Goal: Task Accomplishment & Management: Manage account settings

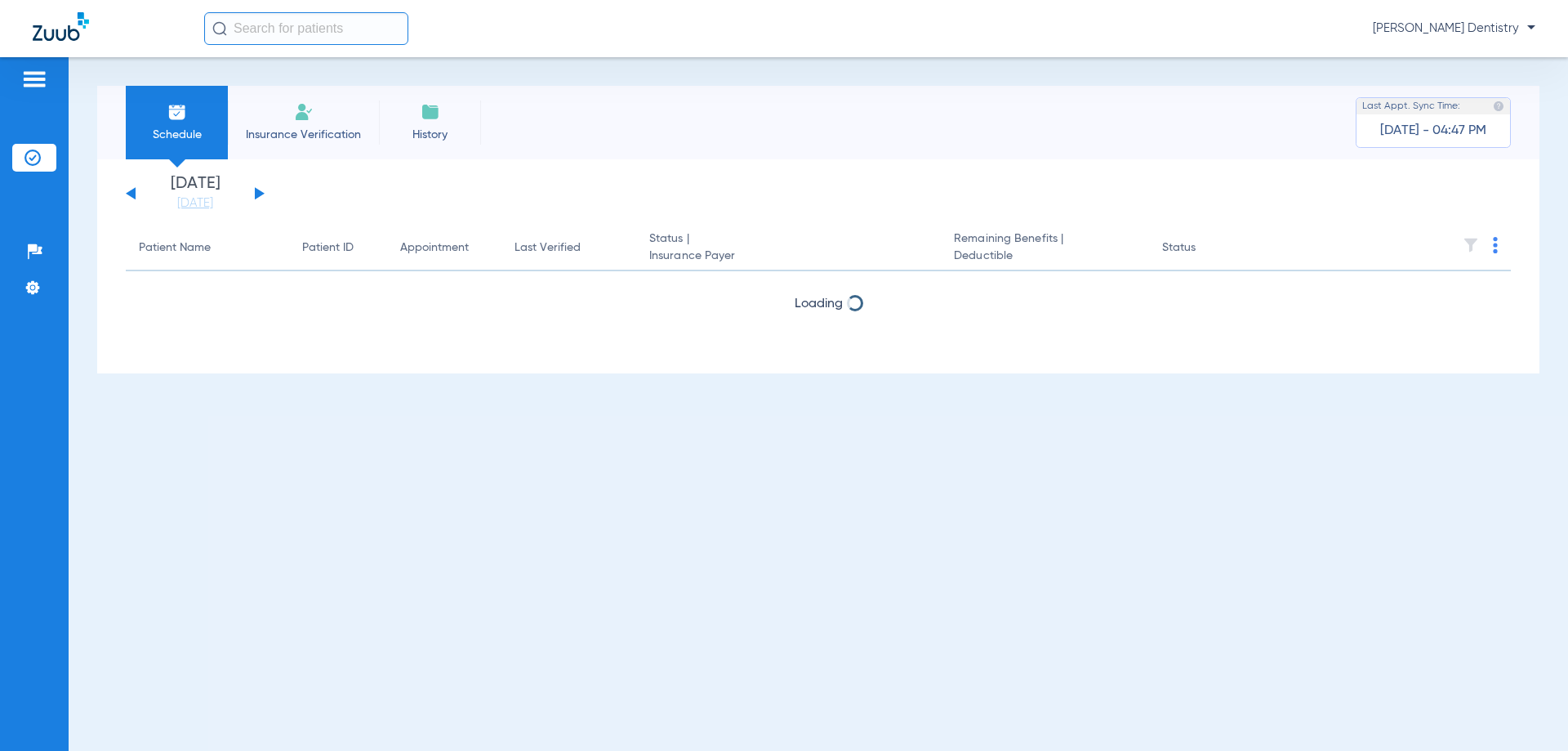
click at [258, 190] on button at bounding box center [259, 193] width 10 height 13
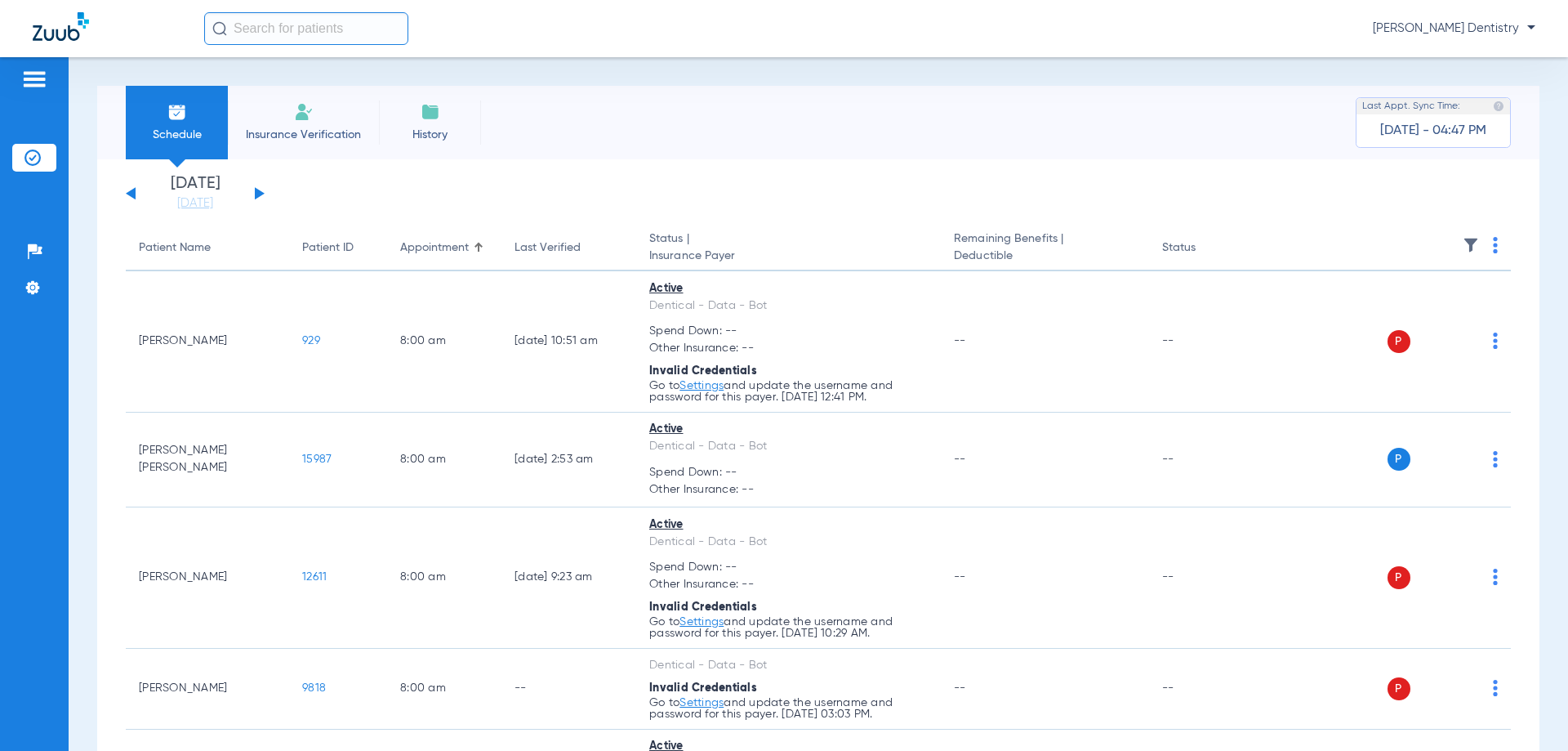
click at [1018, 241] on th at bounding box center [1385, 248] width 252 height 45
click at [1018, 254] on span at bounding box center [1495, 250] width 5 height 12
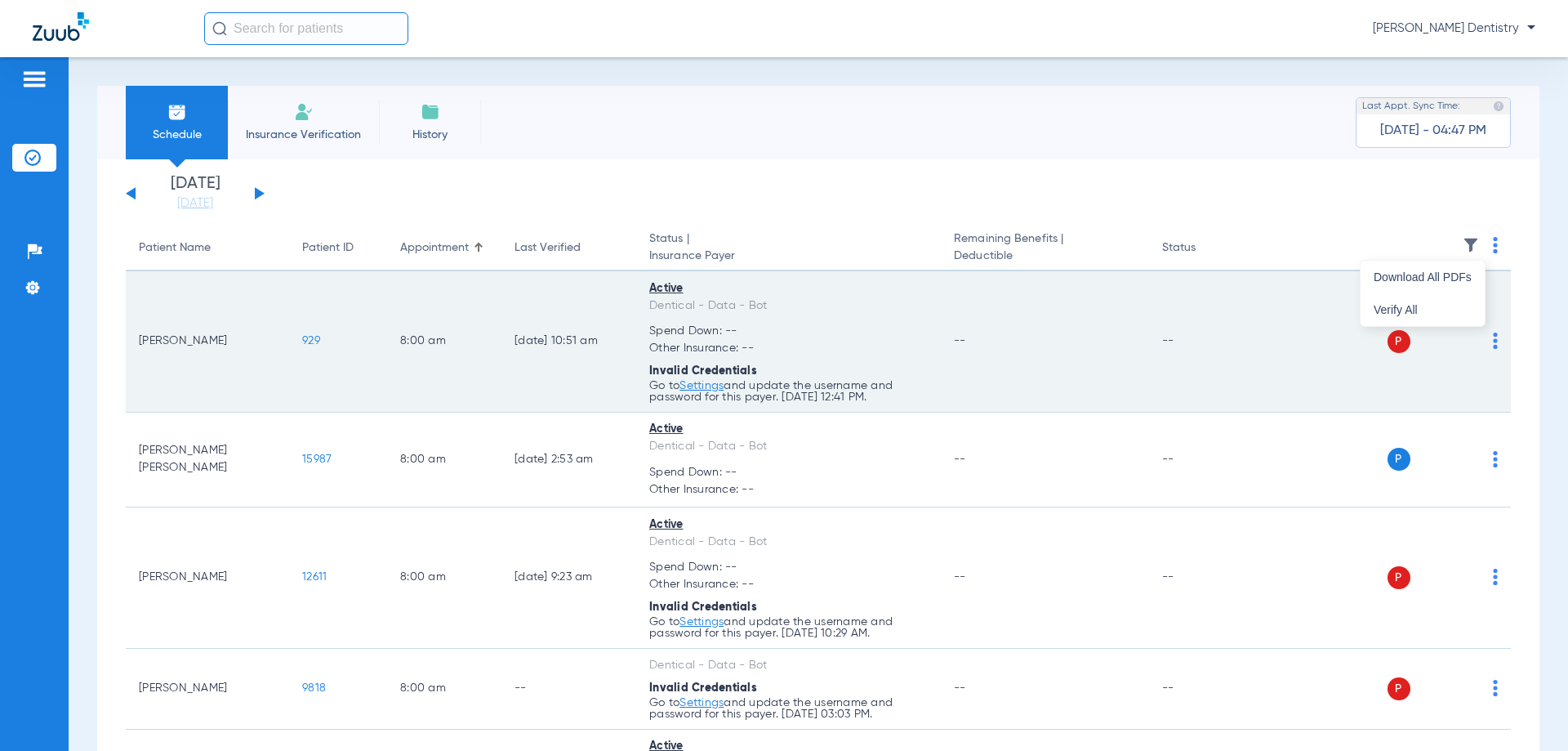
drag, startPoint x: 835, startPoint y: 374, endPoint x: 715, endPoint y: 407, distance: 124.5
click at [833, 377] on div at bounding box center [784, 375] width 1568 height 751
click at [702, 389] on link "Settings" at bounding box center [702, 386] width 44 height 12
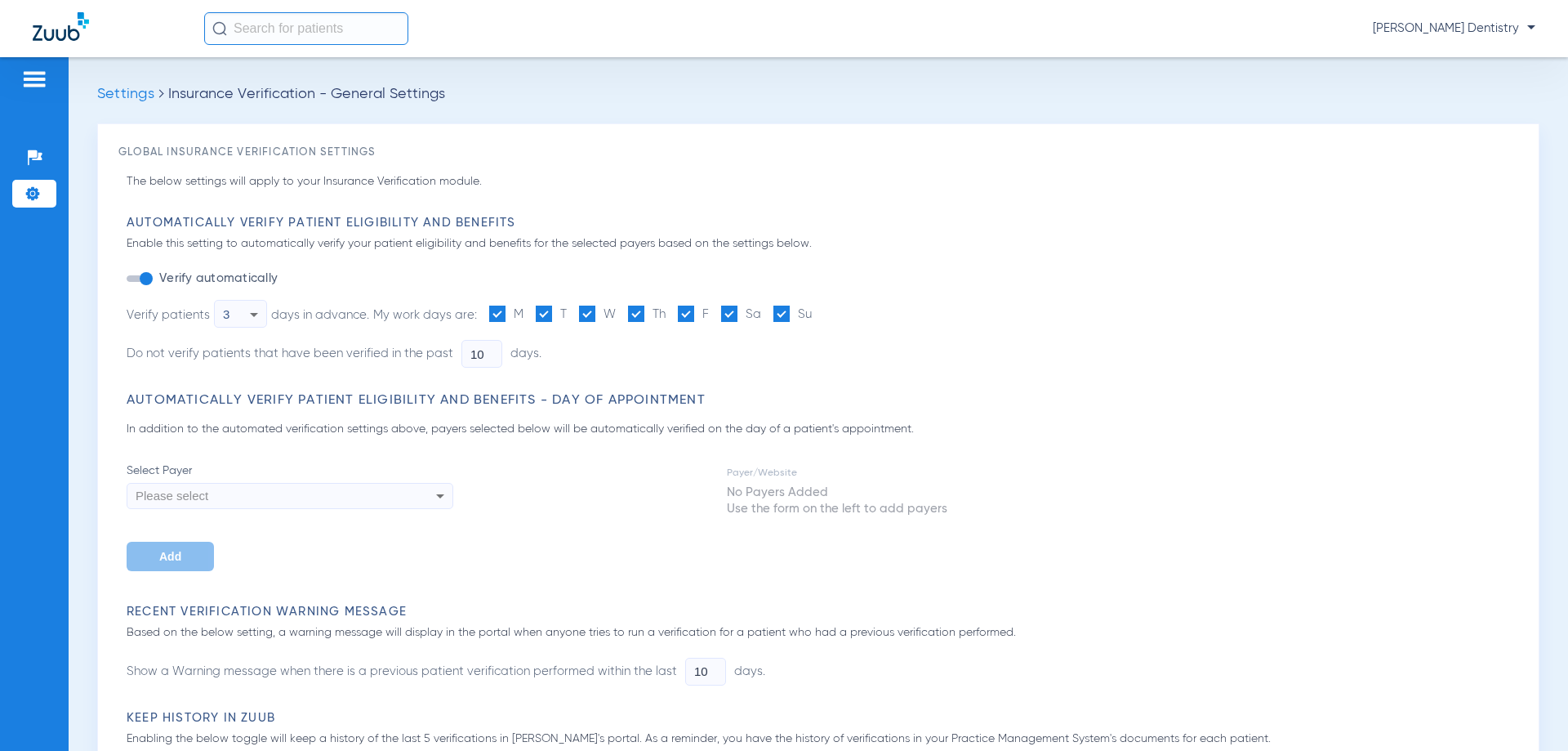
type input "14"
type input "1"
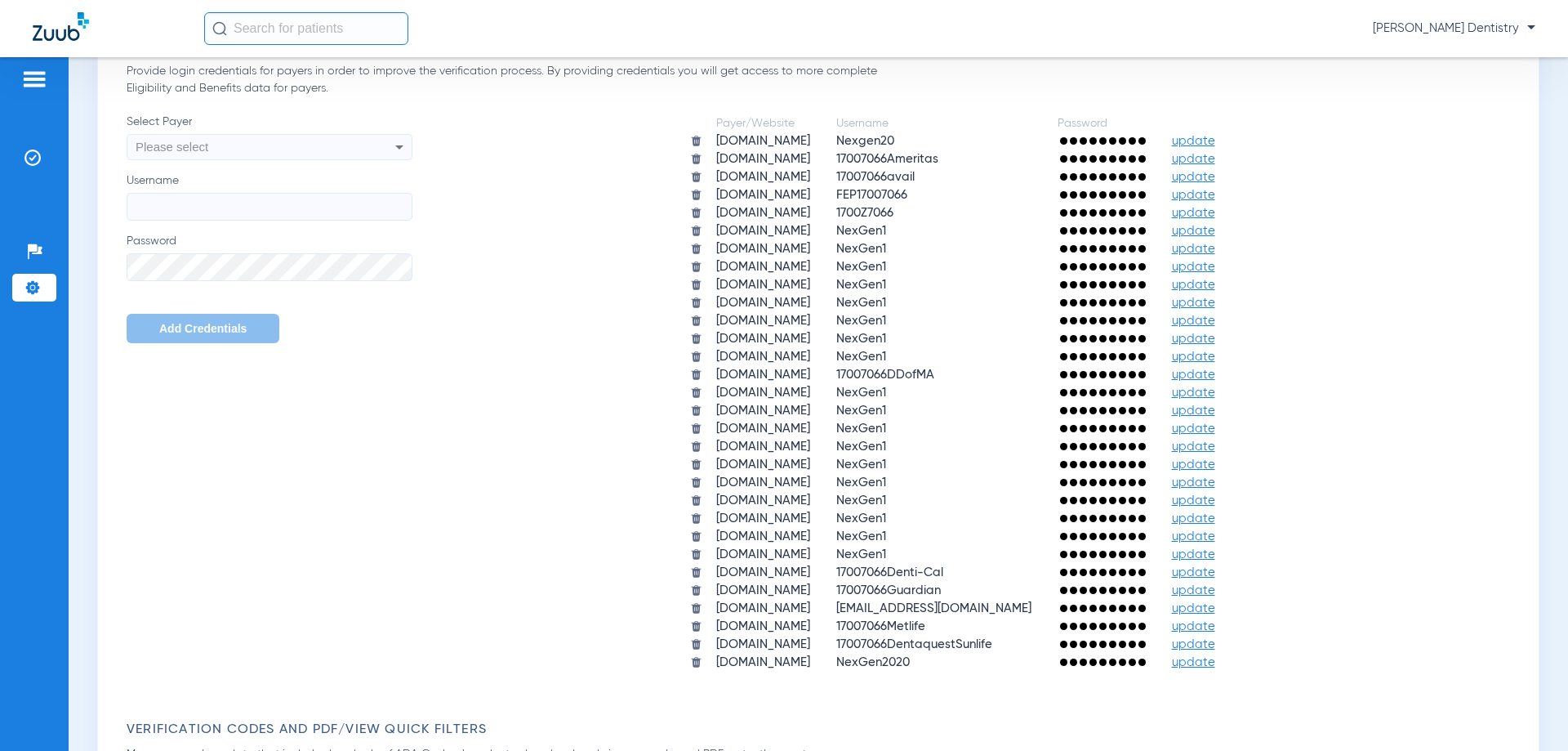
scroll to position [735, 0]
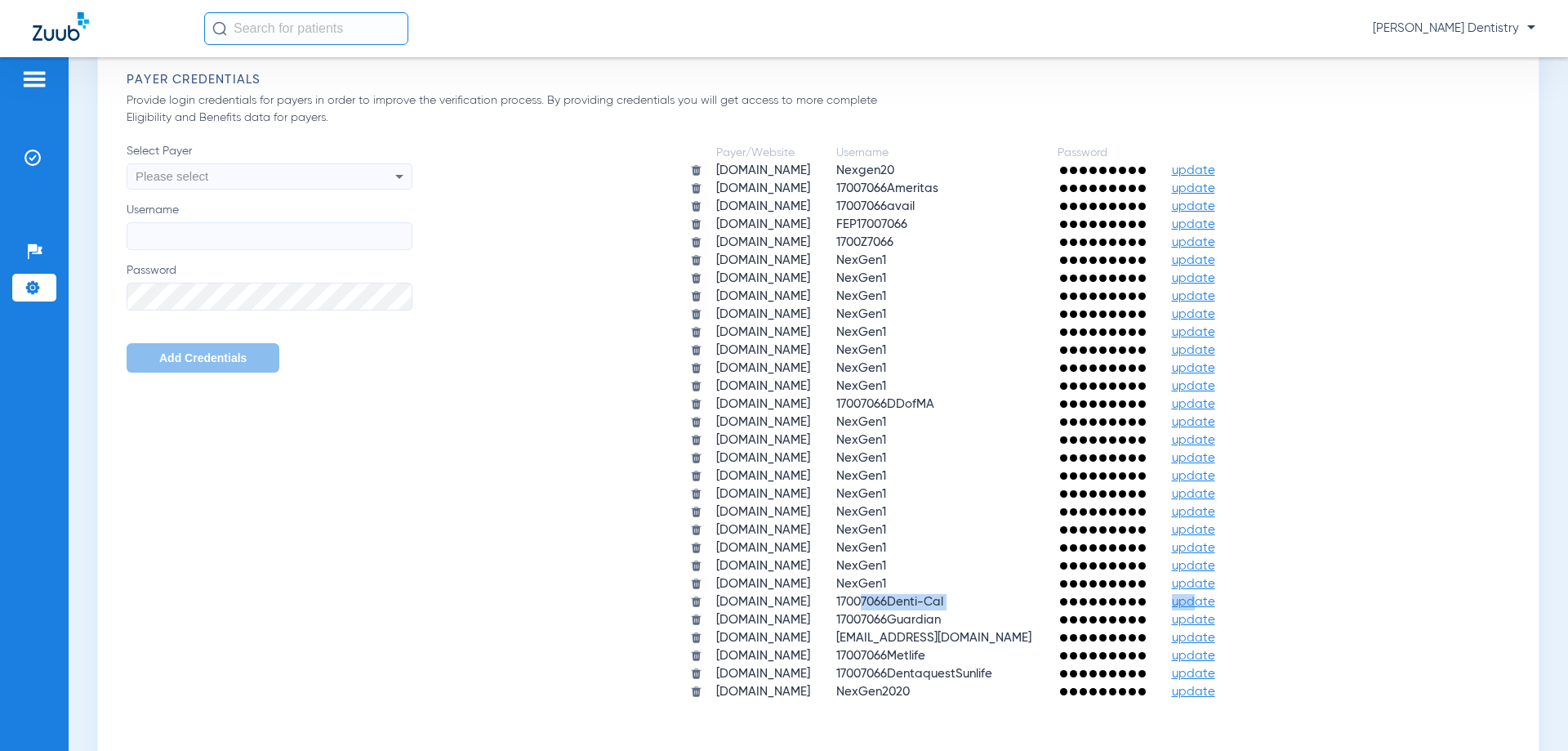
drag, startPoint x: 1202, startPoint y: 603, endPoint x: 917, endPoint y: 603, distance: 285.0
click at [911, 600] on tr "dental.dhcs.ca.gov 17007066Denti-Cal update" at bounding box center [965, 602] width 575 height 16
click at [917, 604] on span "17007066Denti-Cal" at bounding box center [889, 602] width 107 height 13
click at [1194, 640] on span "update" at bounding box center [1193, 637] width 43 height 13
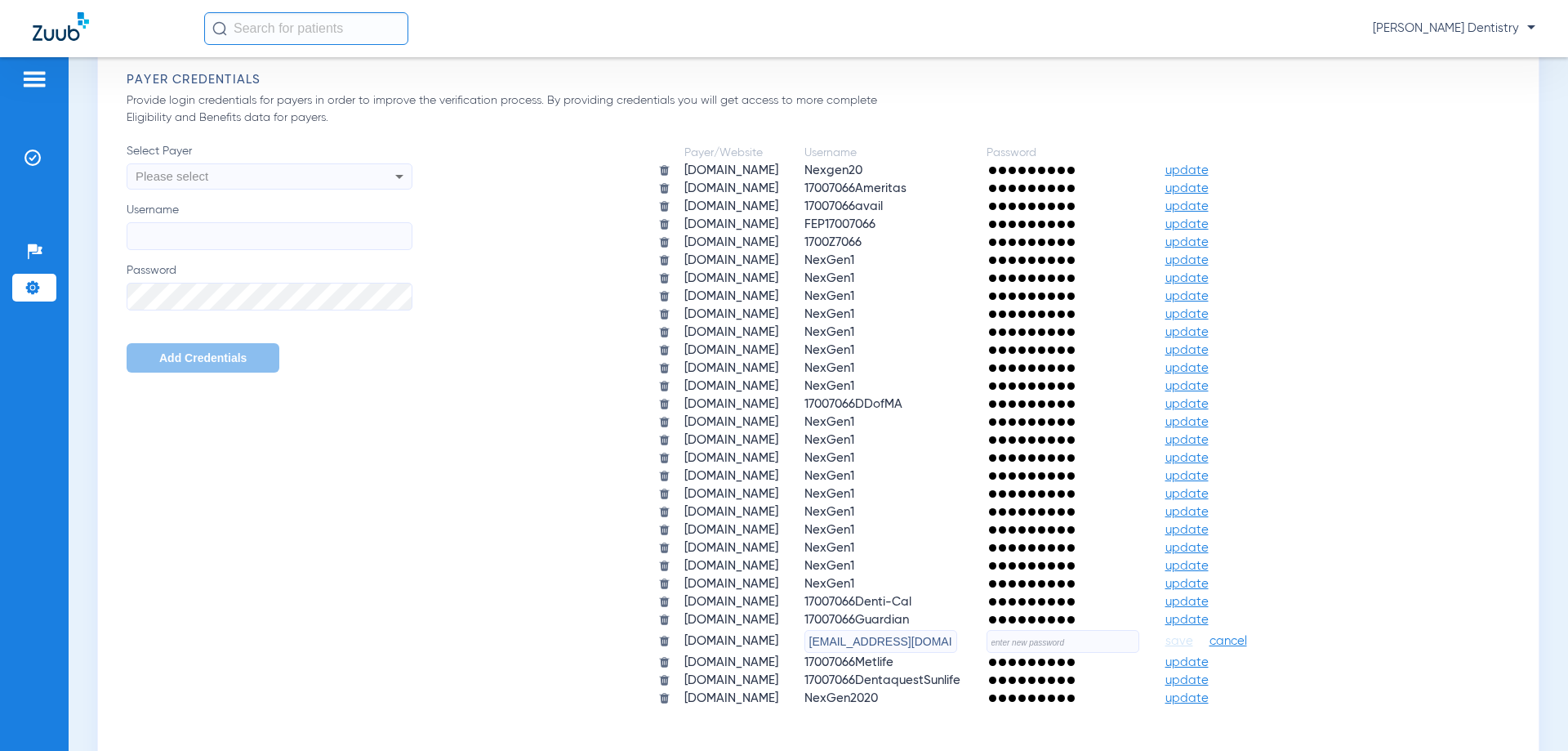
click at [1115, 638] on input "text" at bounding box center [1062, 641] width 152 height 23
type input "YavariDentistry1!"
click at [1193, 638] on span "save" at bounding box center [1179, 640] width 28 height 14
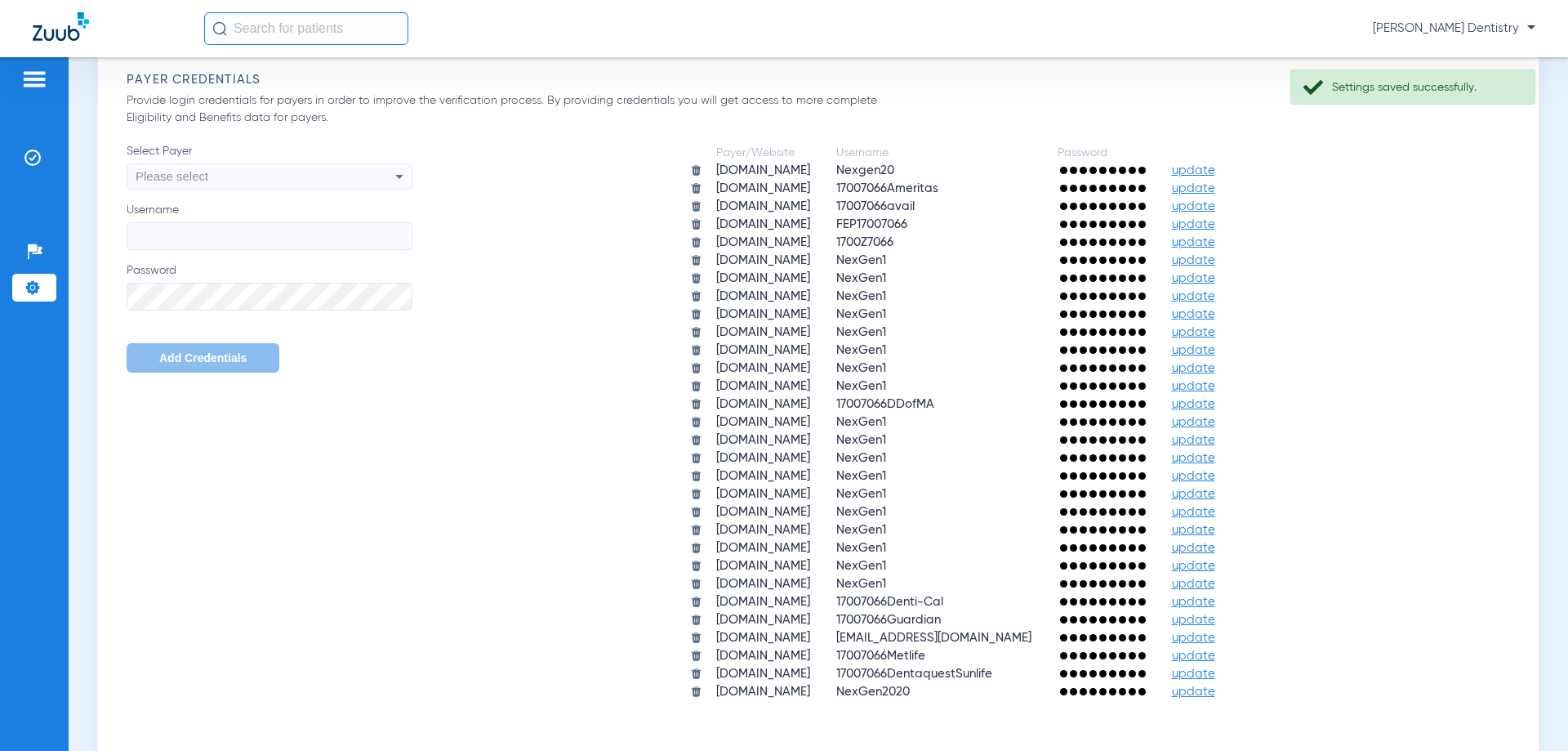
click at [38, 83] on img at bounding box center [34, 79] width 26 height 19
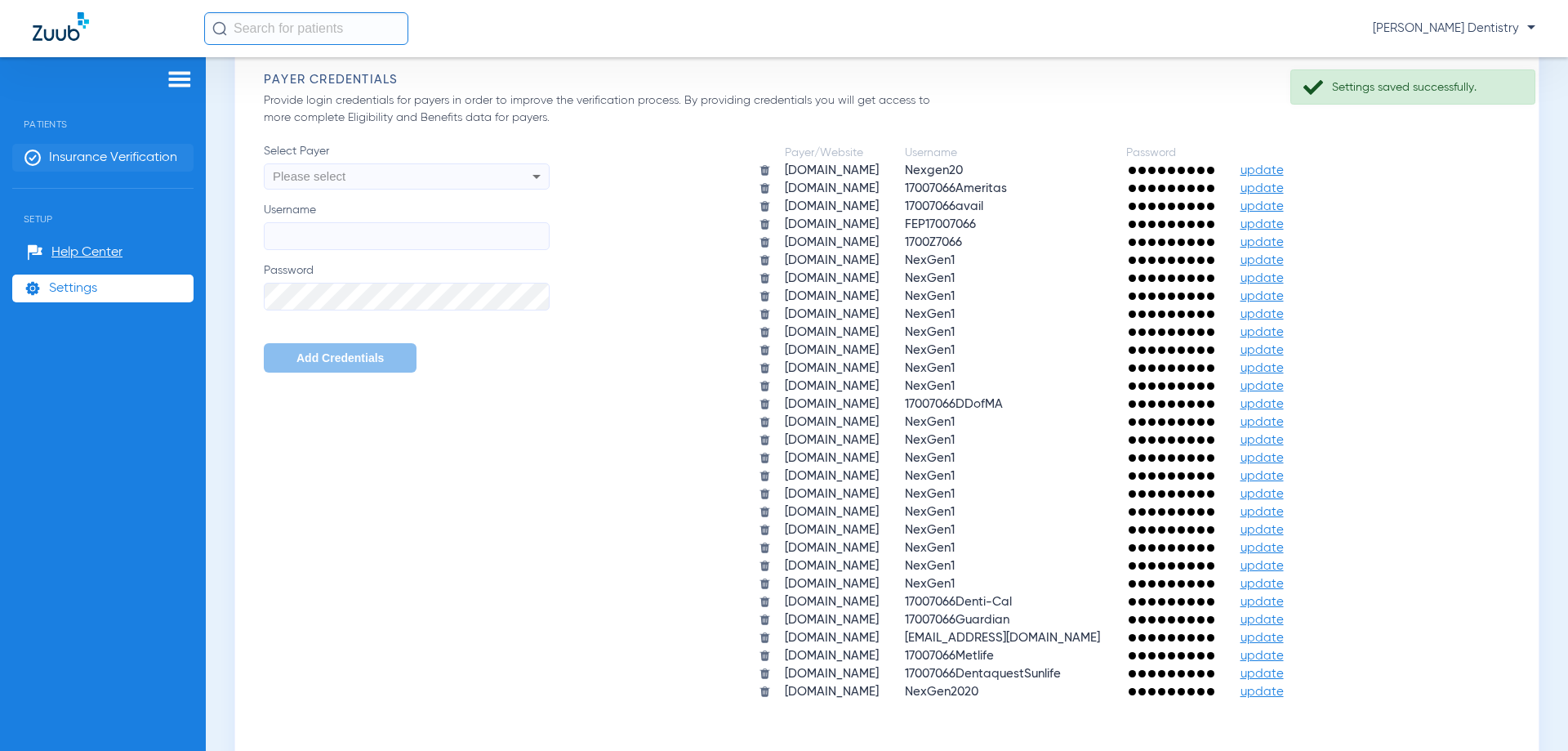
click at [86, 168] on li "Insurance Verification" at bounding box center [103, 157] width 181 height 28
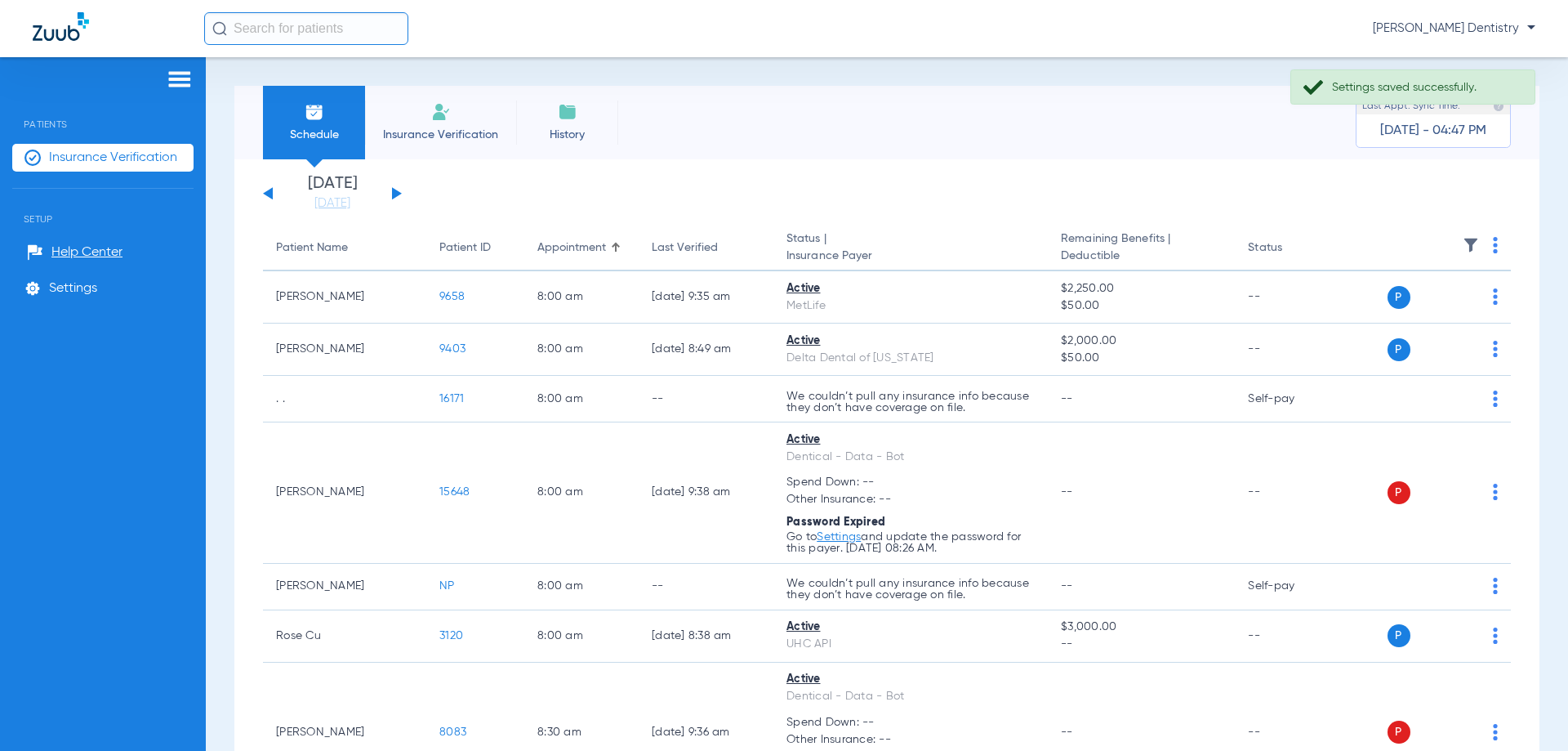
click at [395, 190] on button at bounding box center [397, 193] width 10 height 13
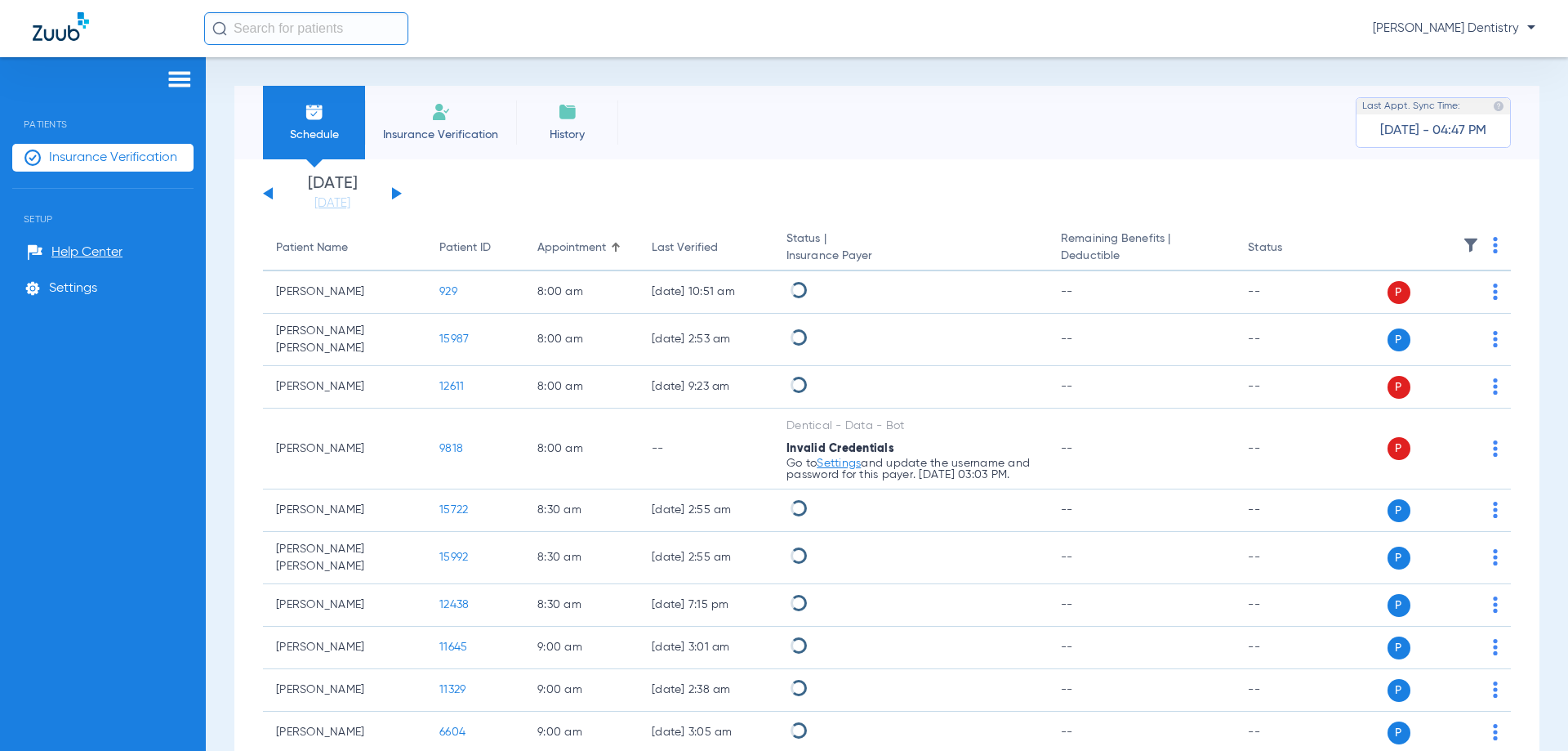
click at [1493, 246] on img at bounding box center [1495, 245] width 5 height 16
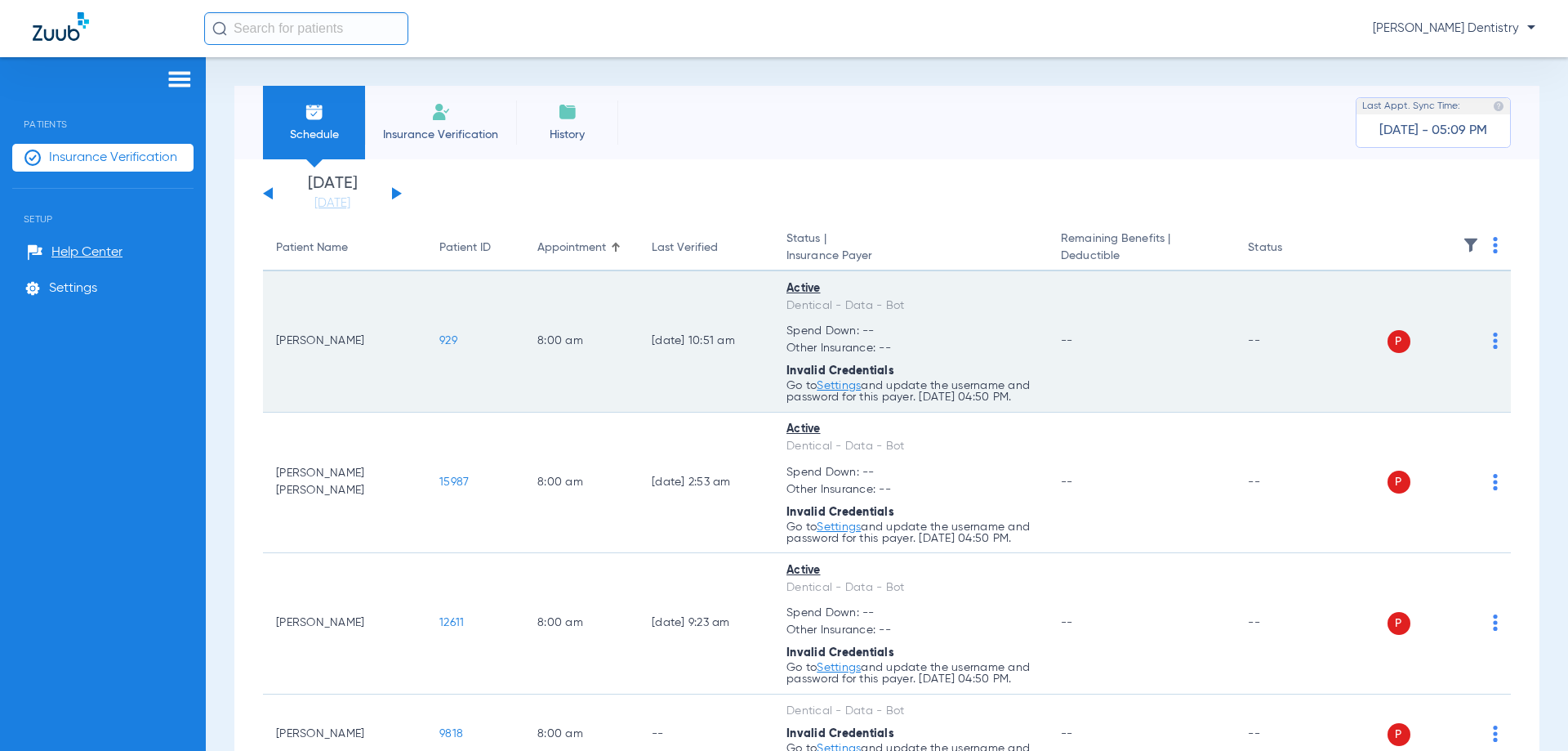
click at [852, 382] on link "Settings" at bounding box center [838, 386] width 44 height 12
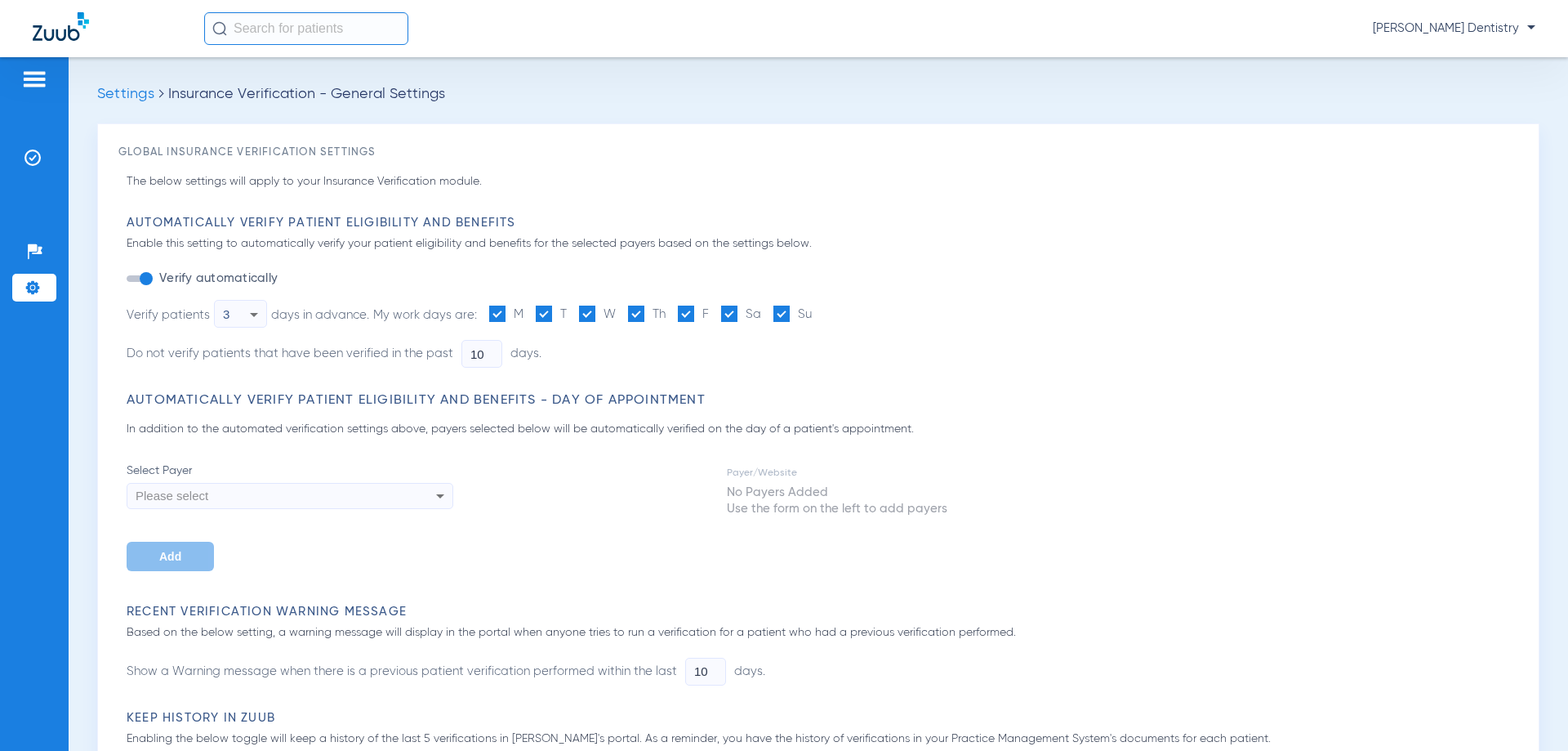
type input "14"
type input "1"
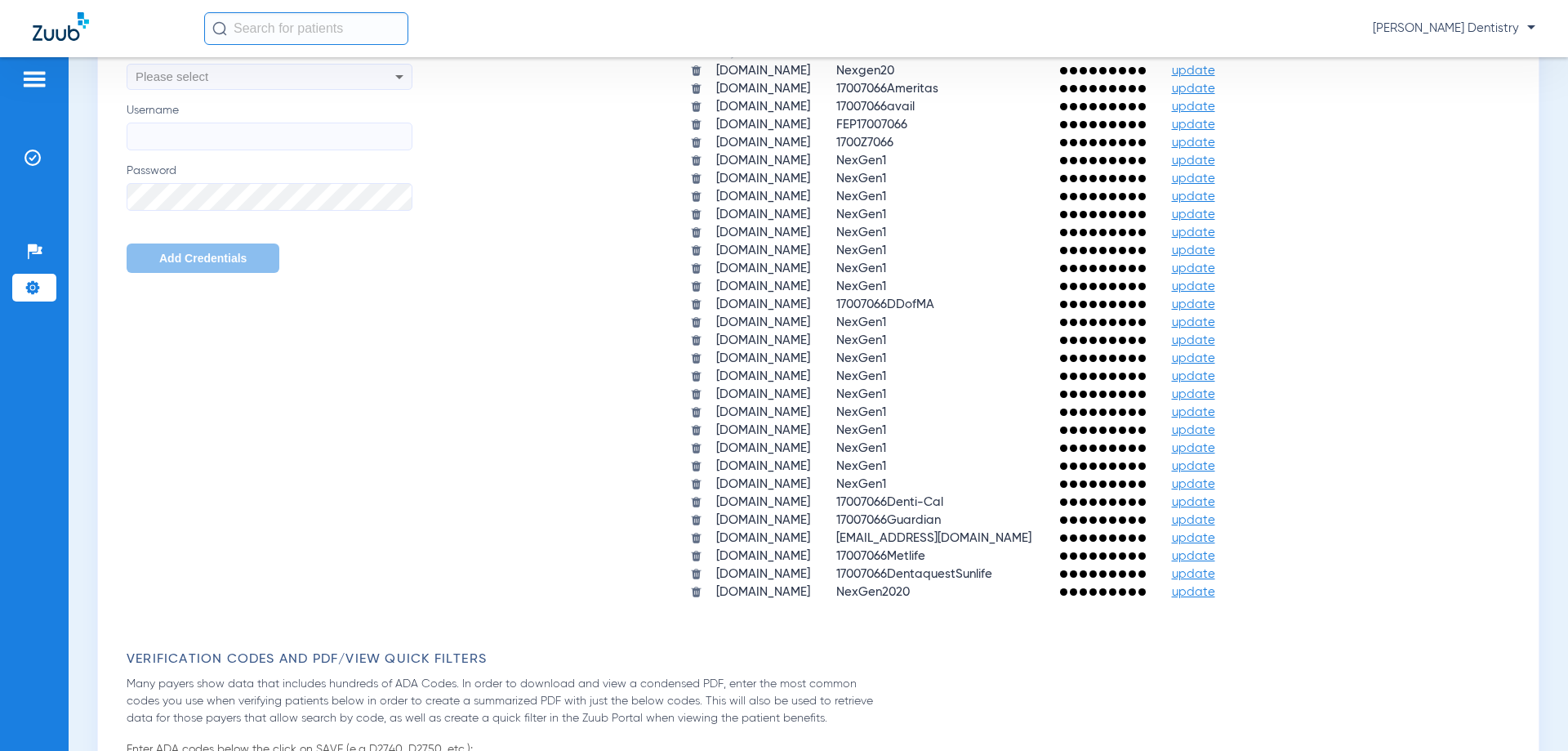
scroll to position [817, 0]
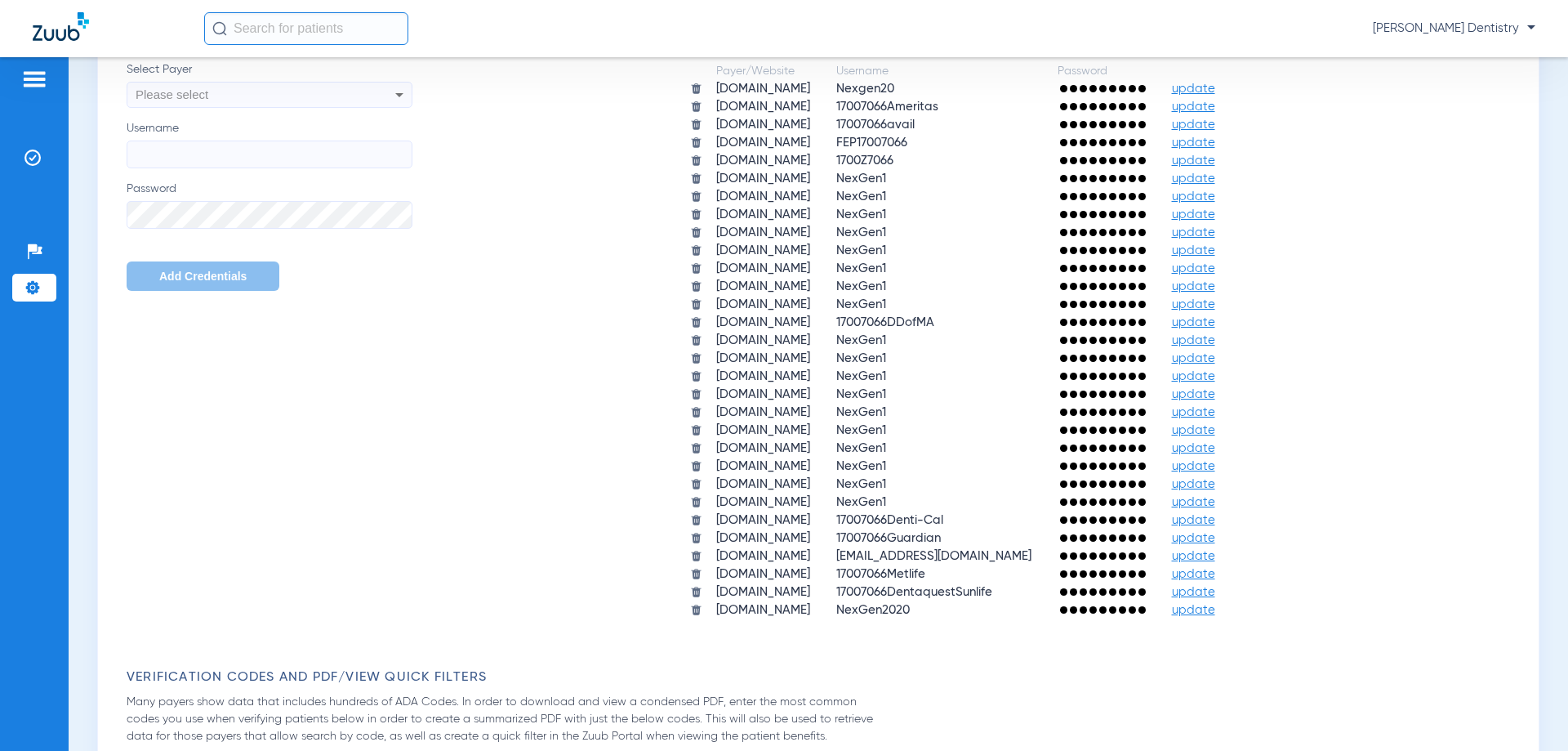
click at [1200, 557] on span "update" at bounding box center [1193, 555] width 43 height 13
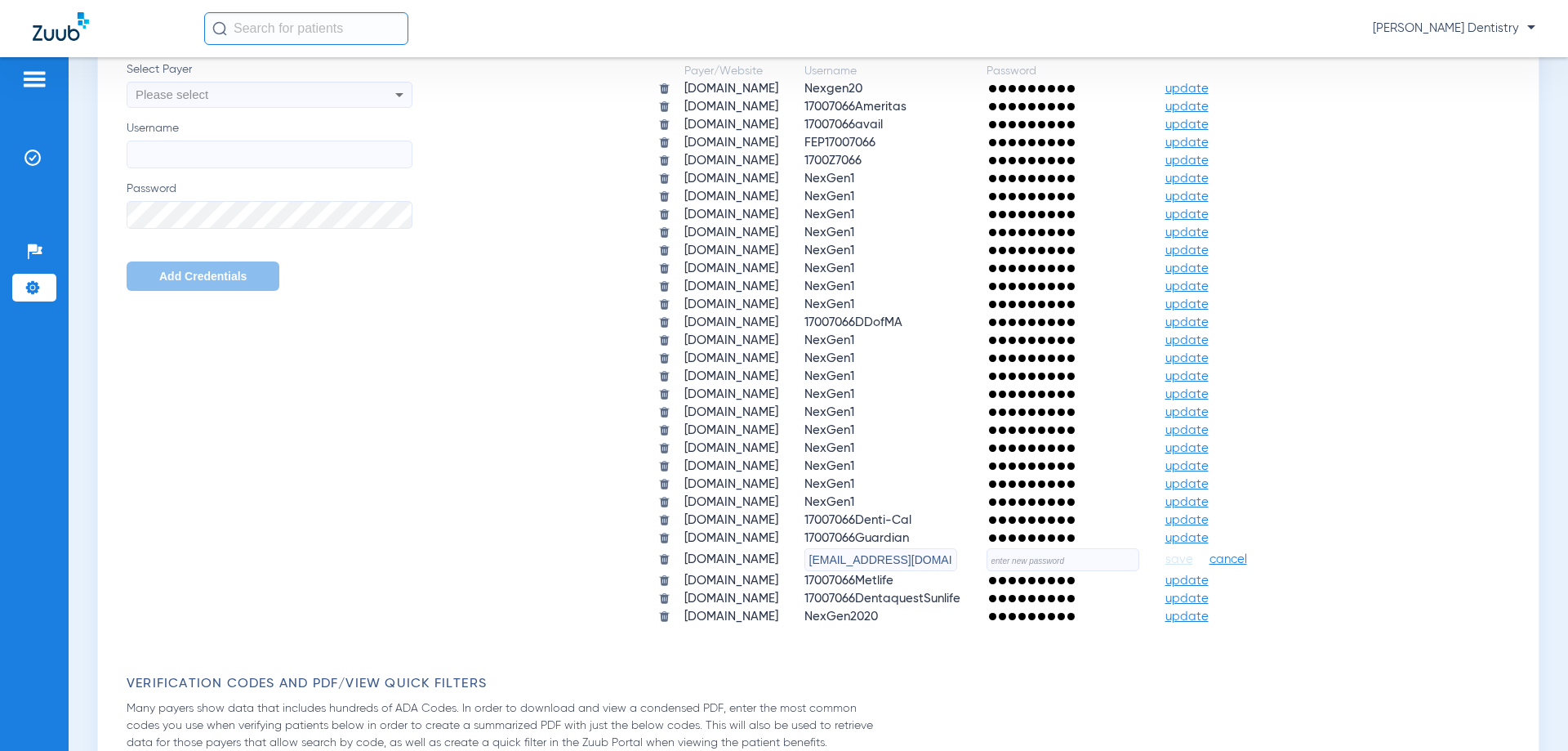
click at [1122, 565] on input "text" at bounding box center [1062, 559] width 152 height 23
click at [1076, 557] on input "text" at bounding box center [1062, 559] width 152 height 23
click at [1081, 560] on input "text" at bounding box center [1062, 559] width 152 height 23
type input "YavariDentistry1!"
click at [1193, 557] on span "save" at bounding box center [1179, 559] width 28 height 14
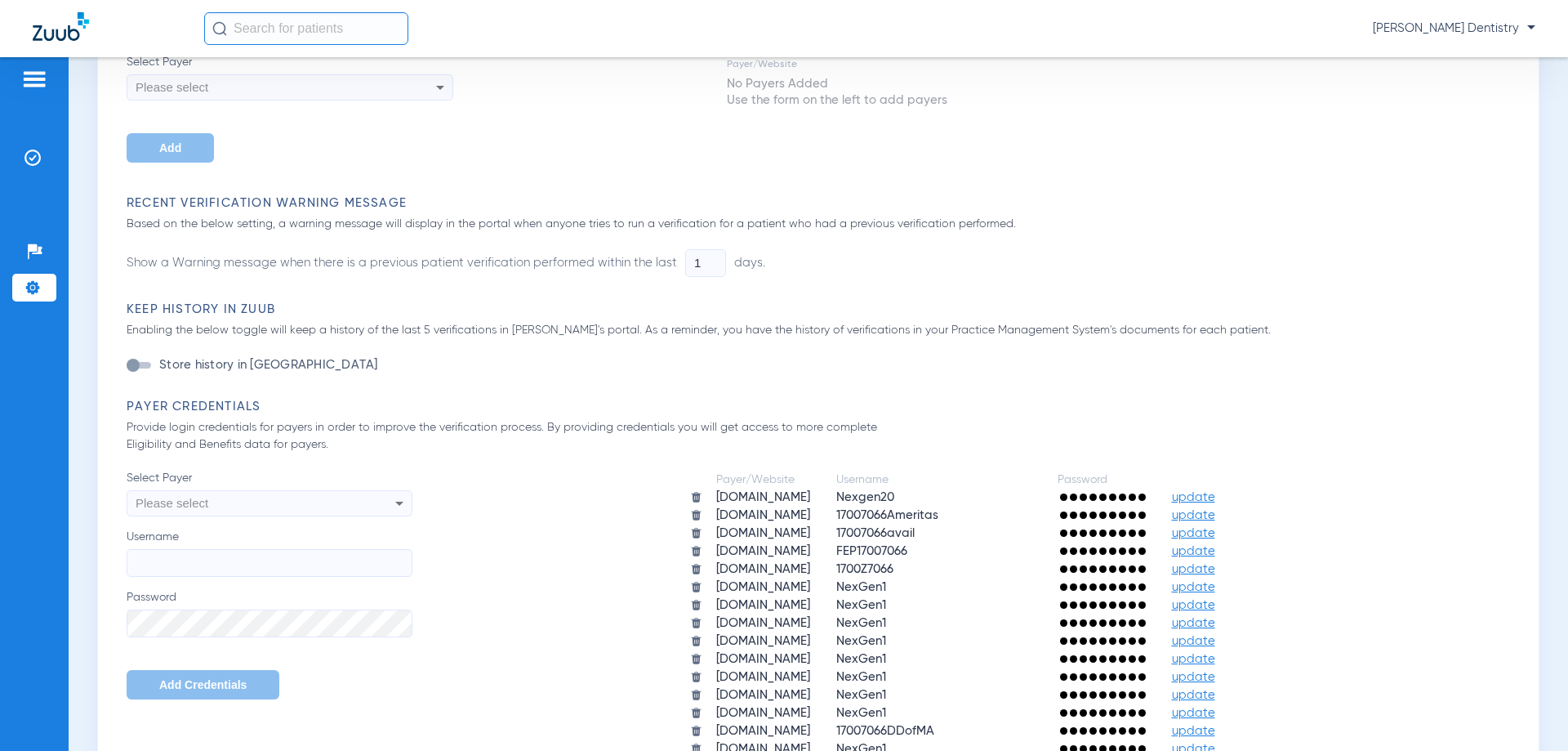
scroll to position [163, 0]
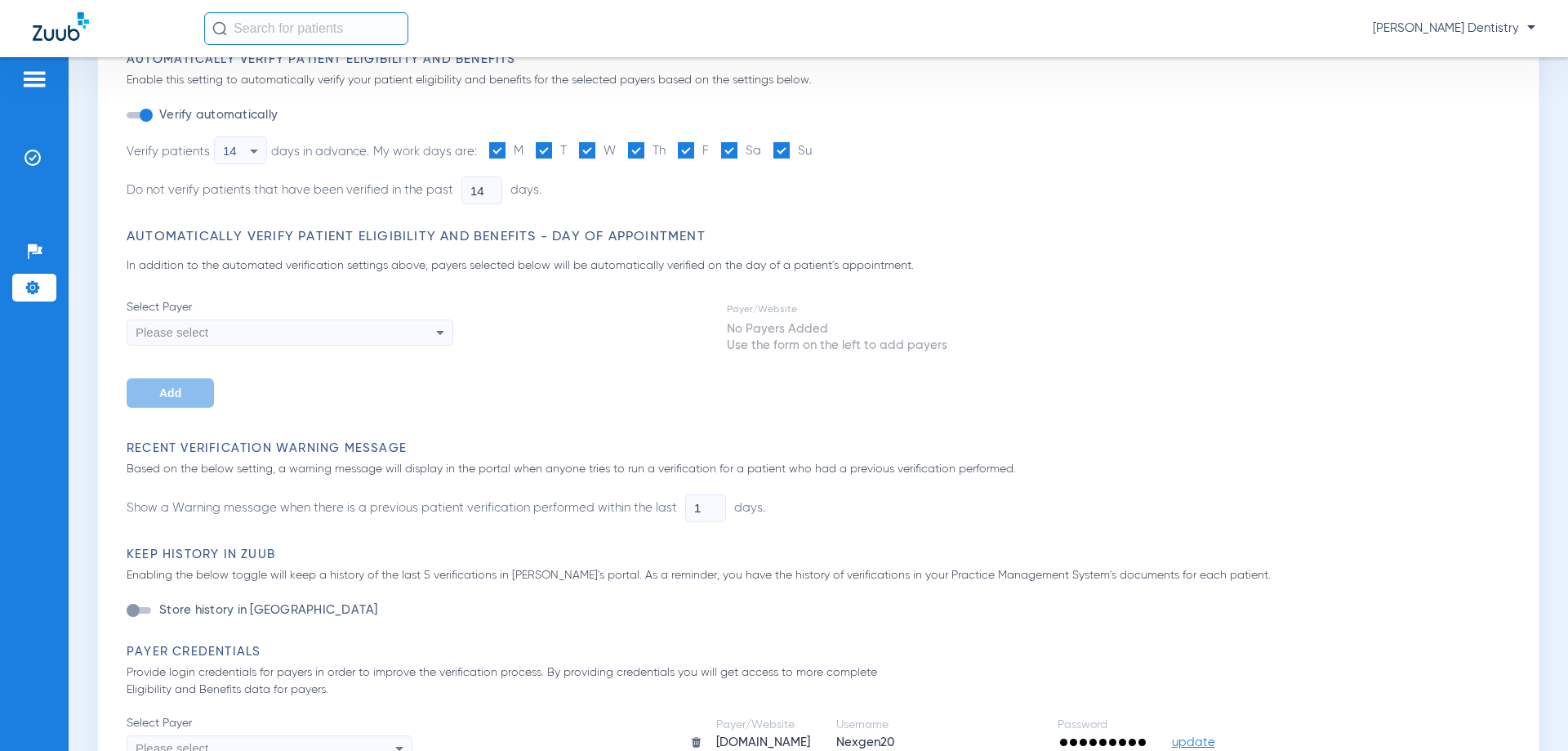
click at [41, 84] on img at bounding box center [34, 79] width 26 height 19
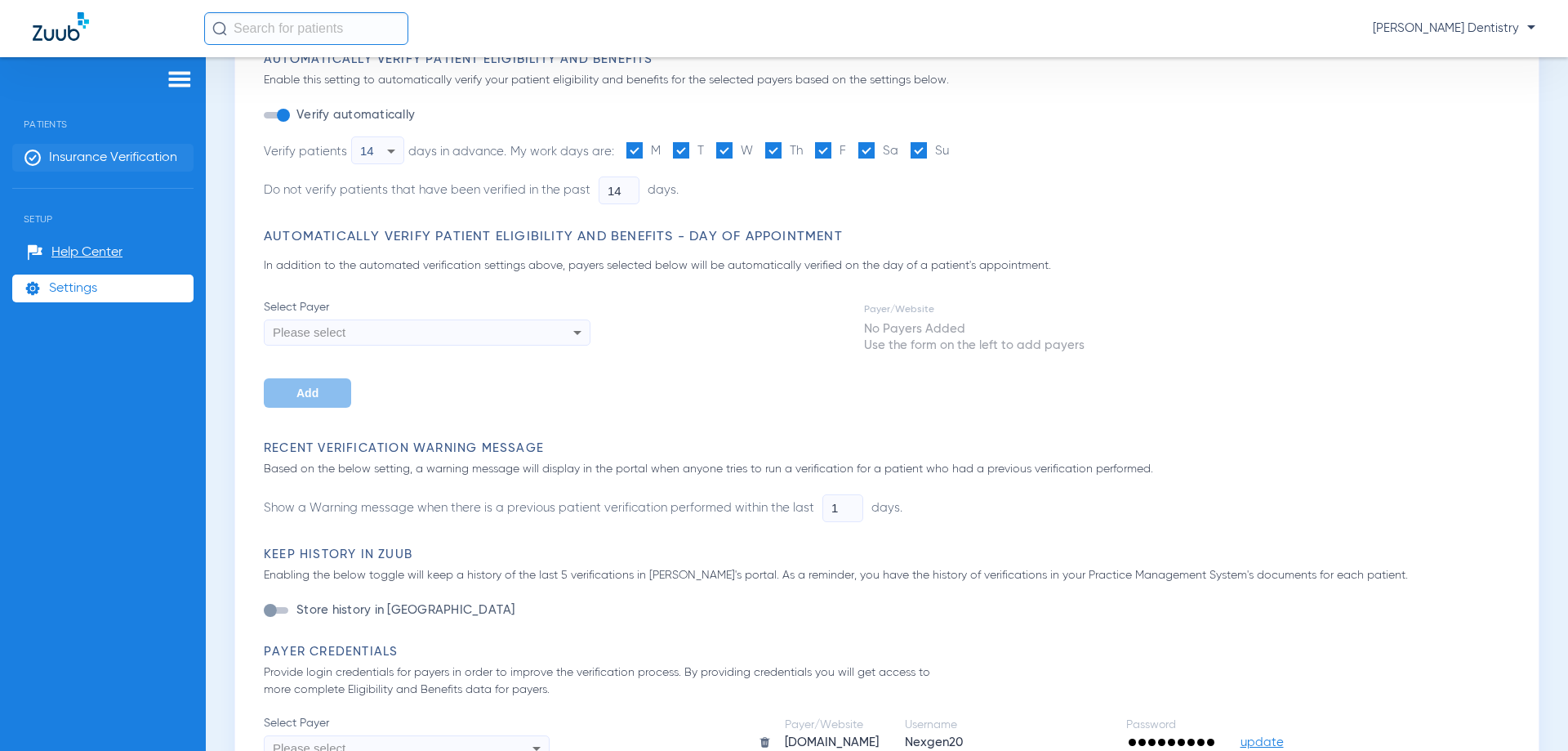
click at [77, 156] on span "Insurance Verification" at bounding box center [113, 157] width 128 height 16
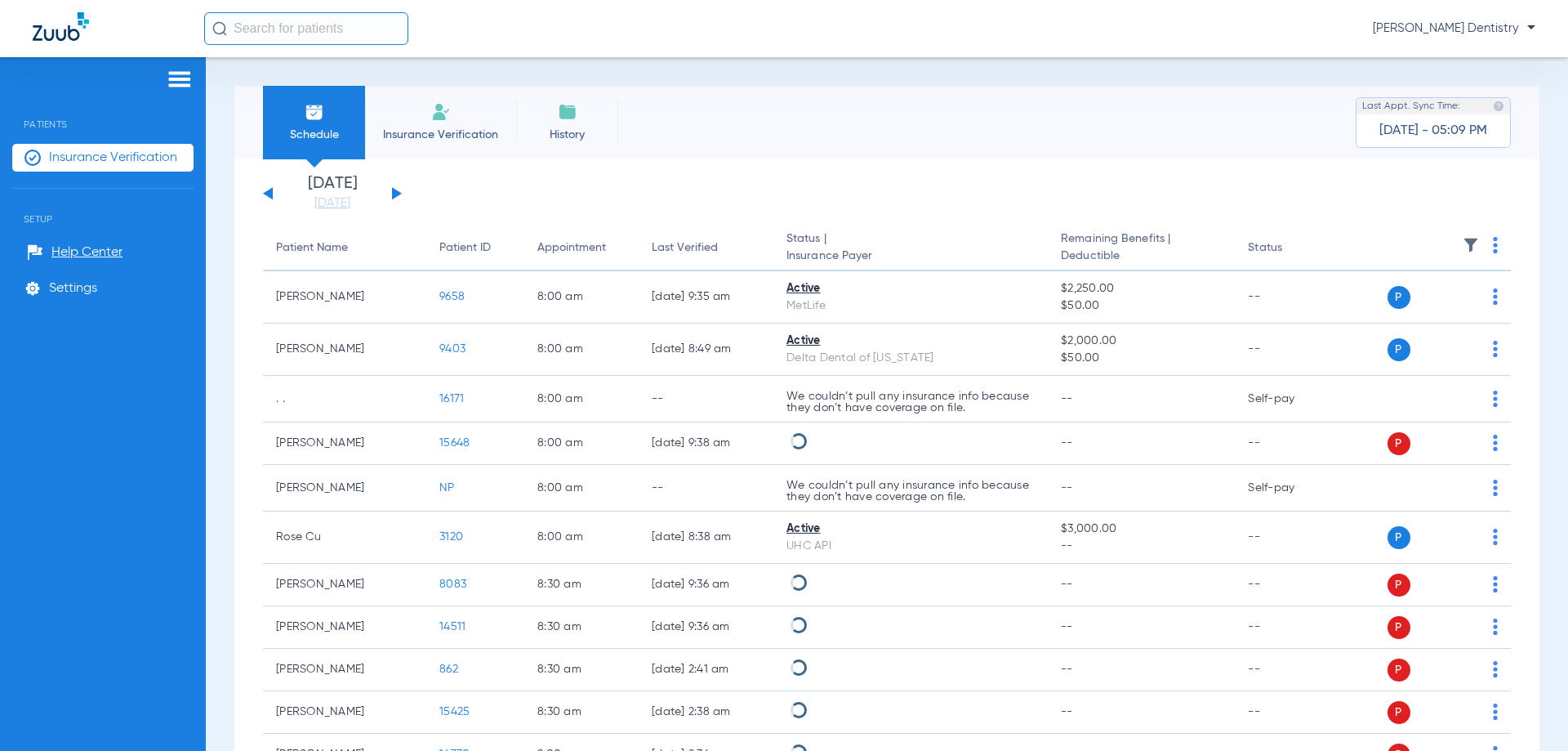
click at [394, 196] on button at bounding box center [397, 193] width 10 height 13
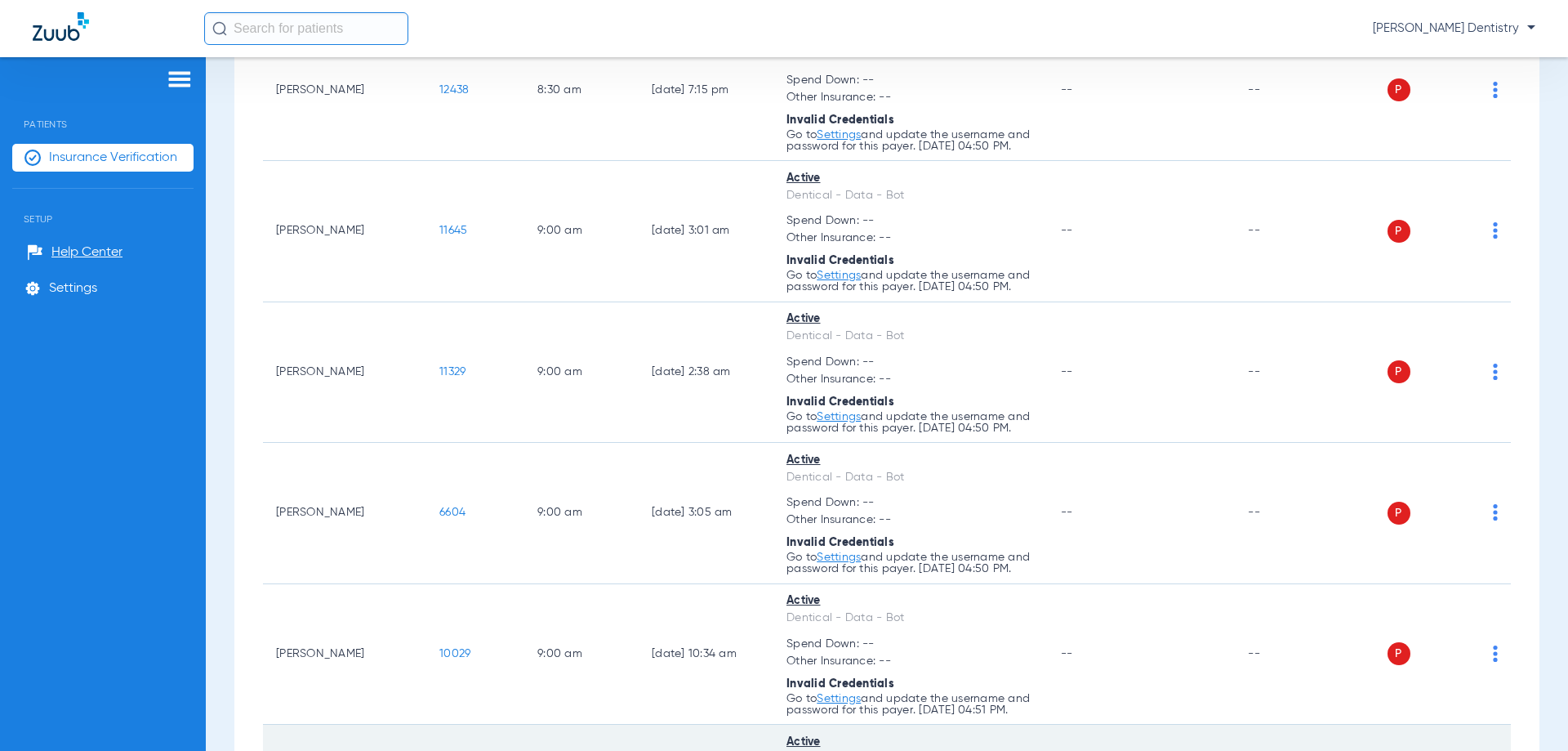
scroll to position [1167, 0]
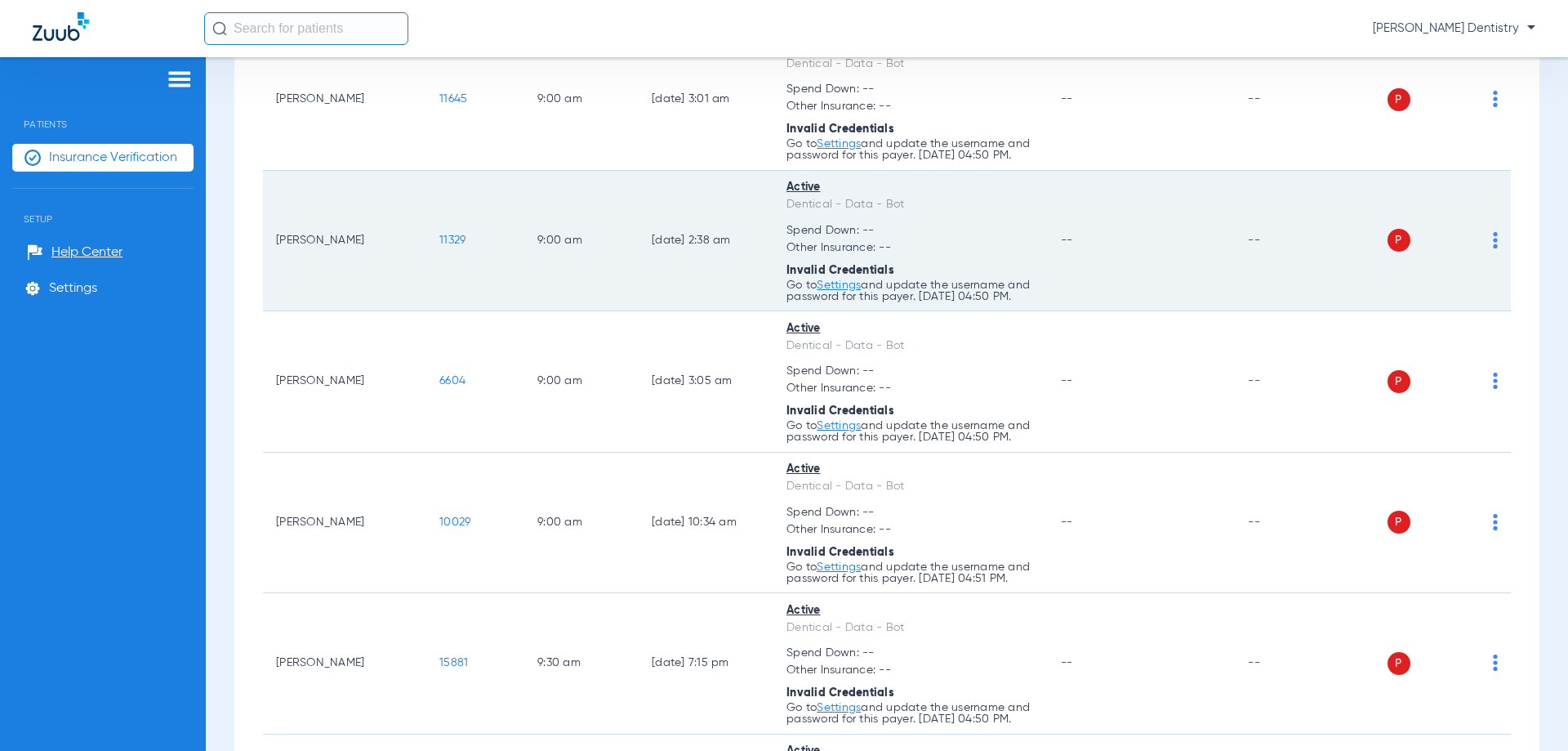
click at [1493, 249] on img at bounding box center [1495, 240] width 5 height 16
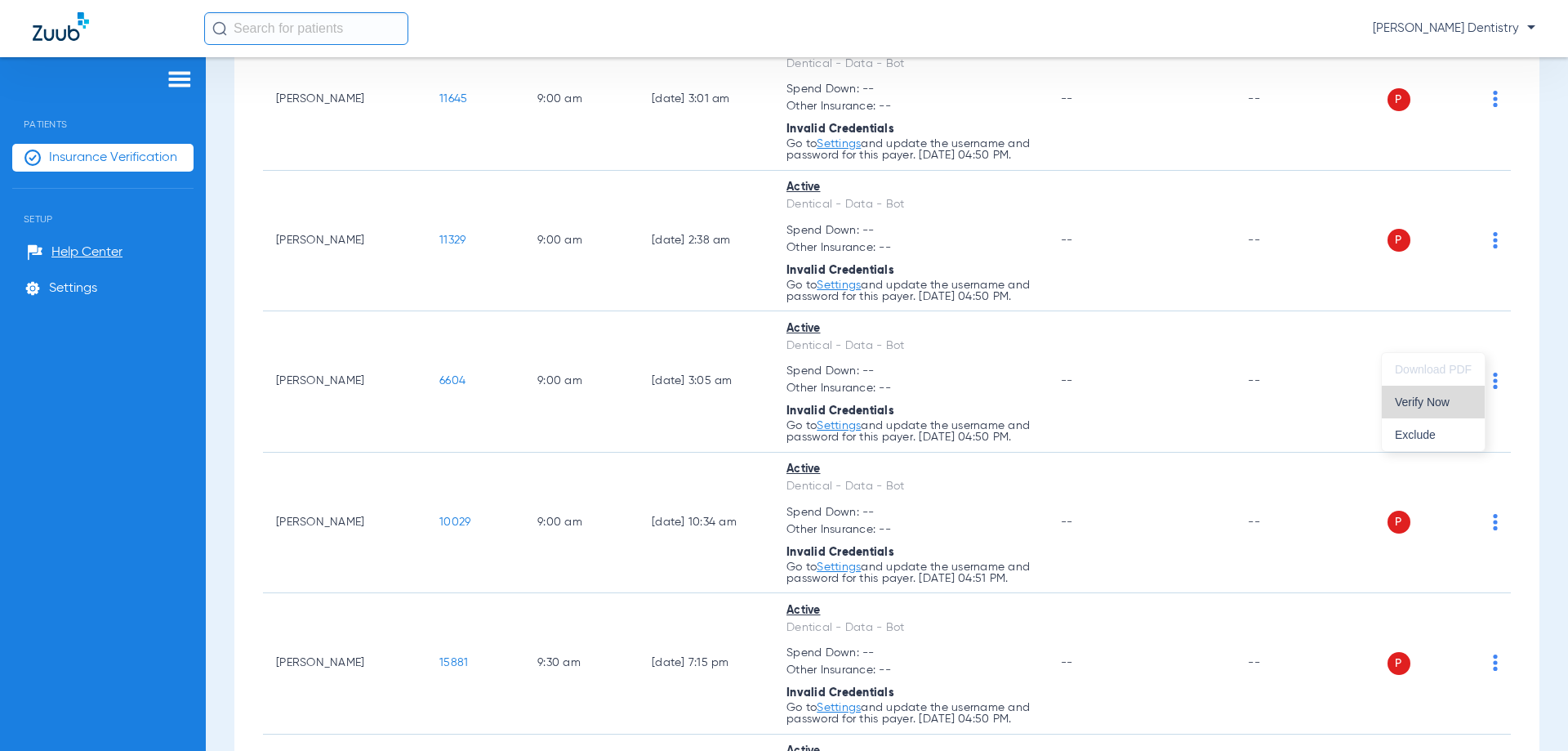
click at [1421, 398] on span "Verify Now" at bounding box center [1433, 402] width 77 height 12
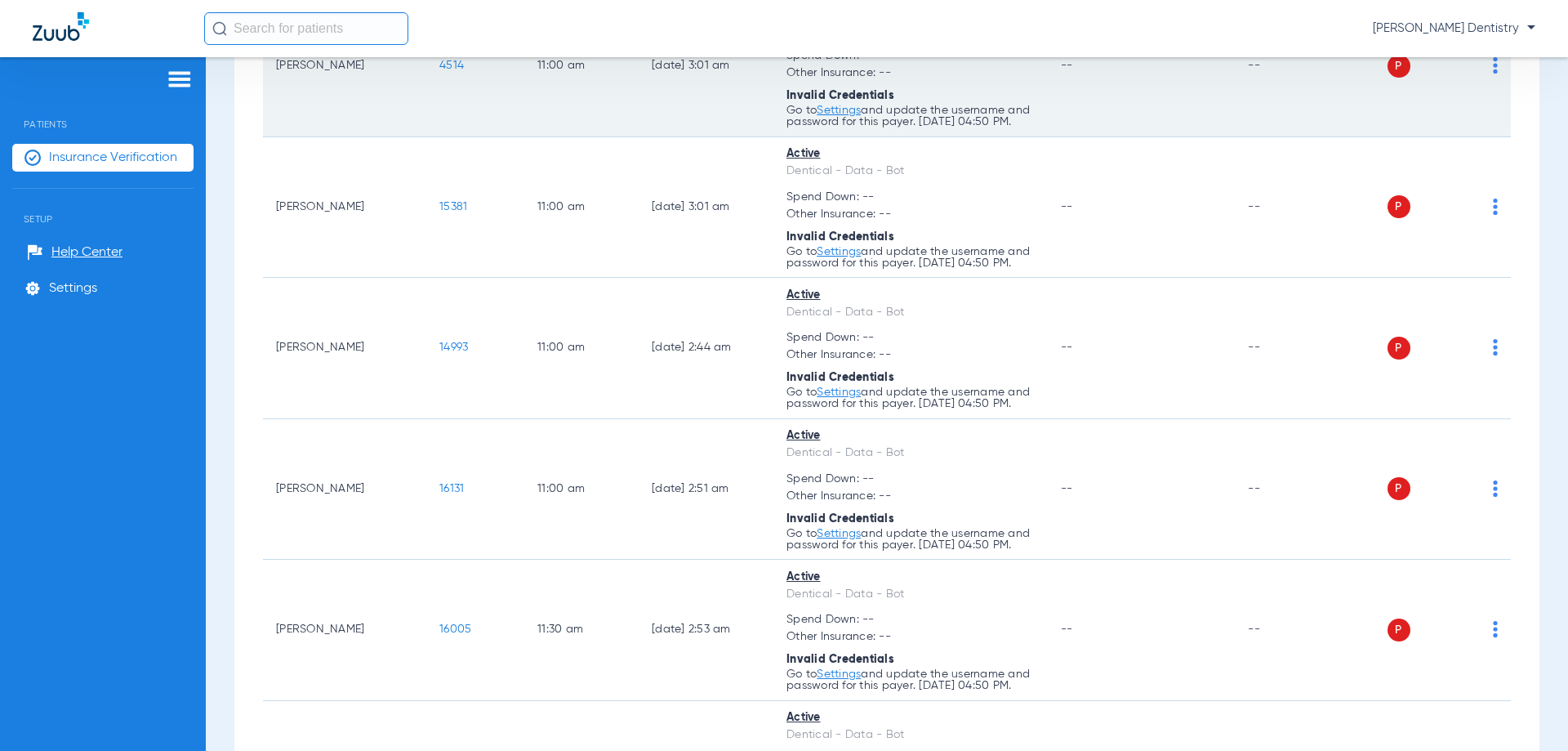
scroll to position [3454, 0]
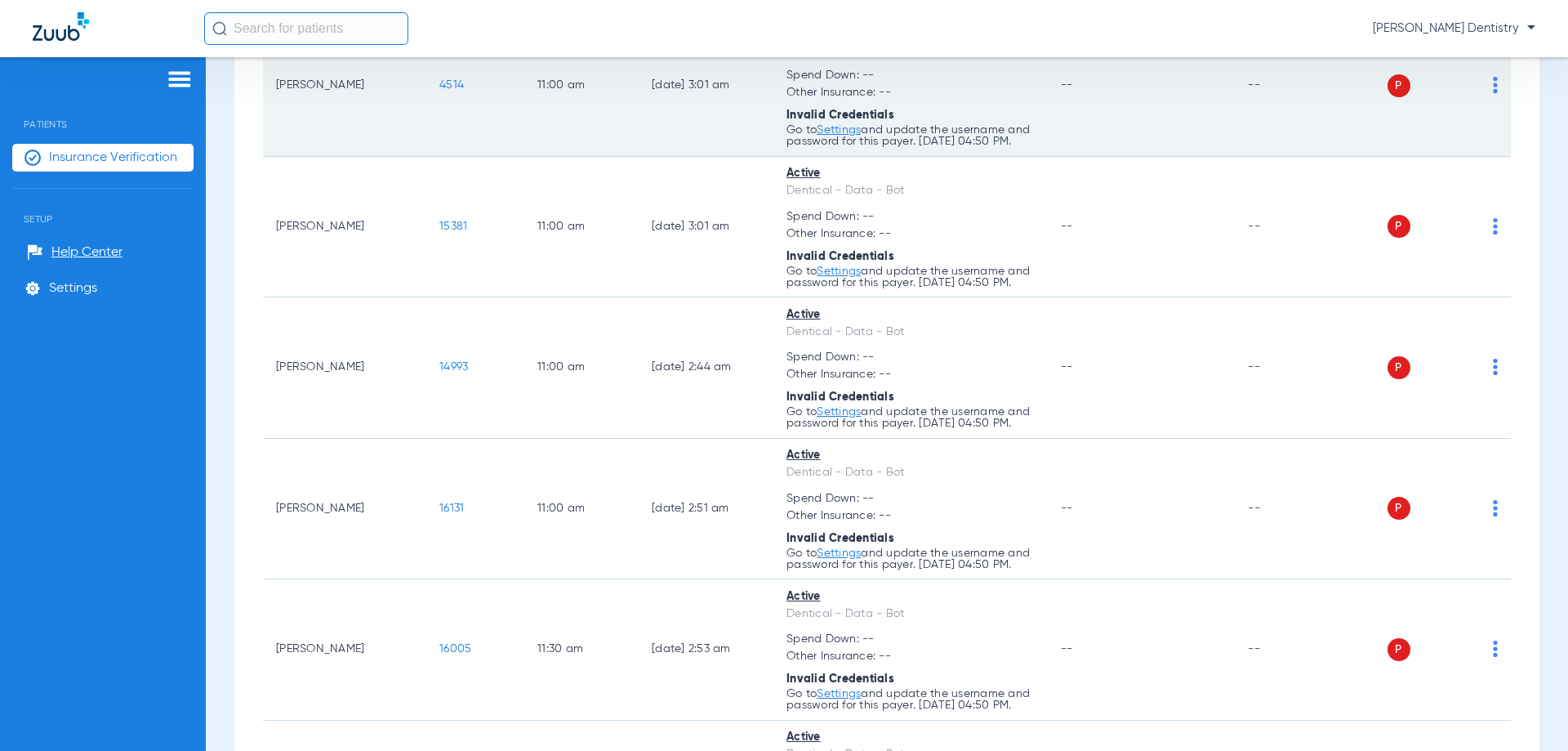
click at [1493, 94] on img at bounding box center [1495, 85] width 5 height 16
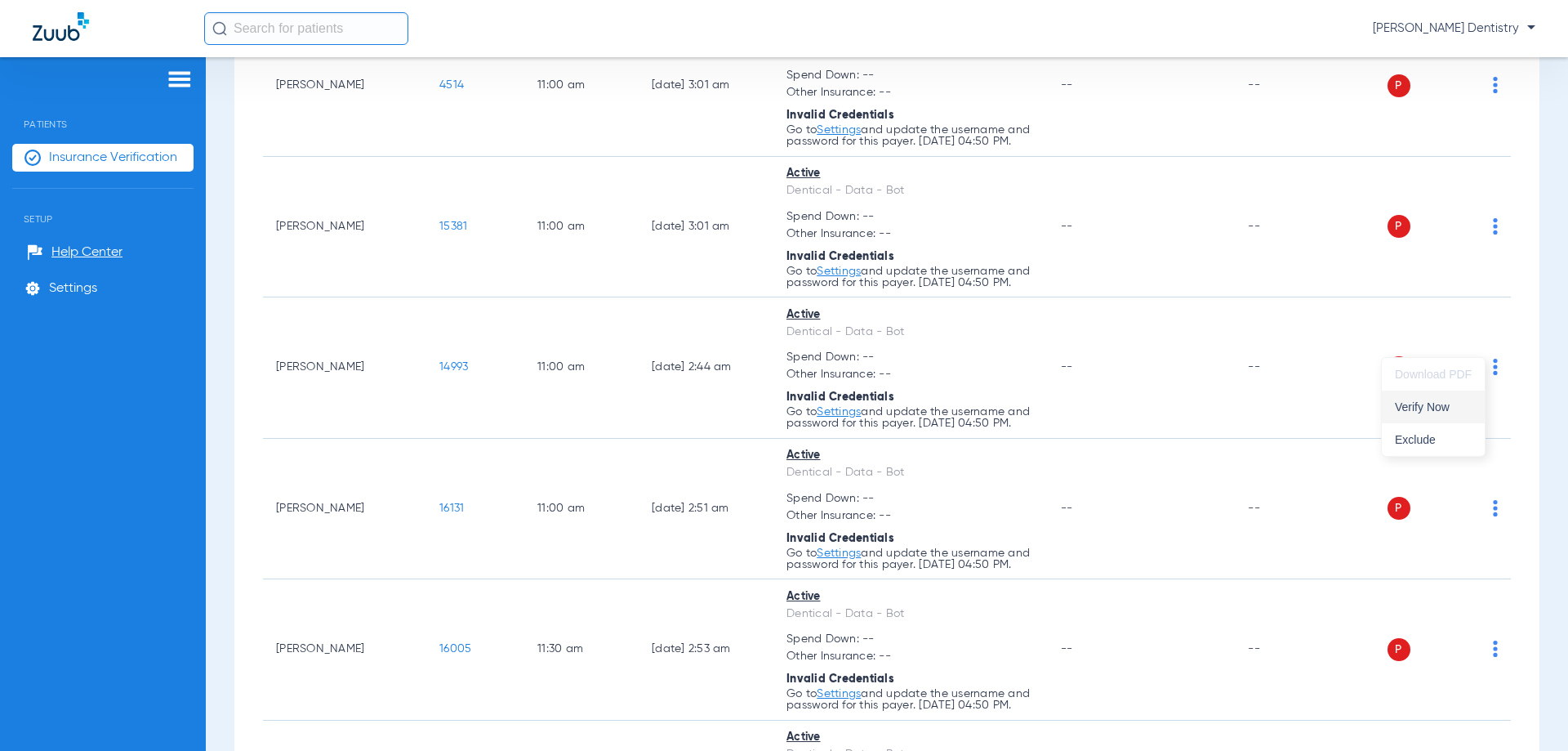
click at [1439, 401] on span "Verify Now" at bounding box center [1433, 407] width 77 height 12
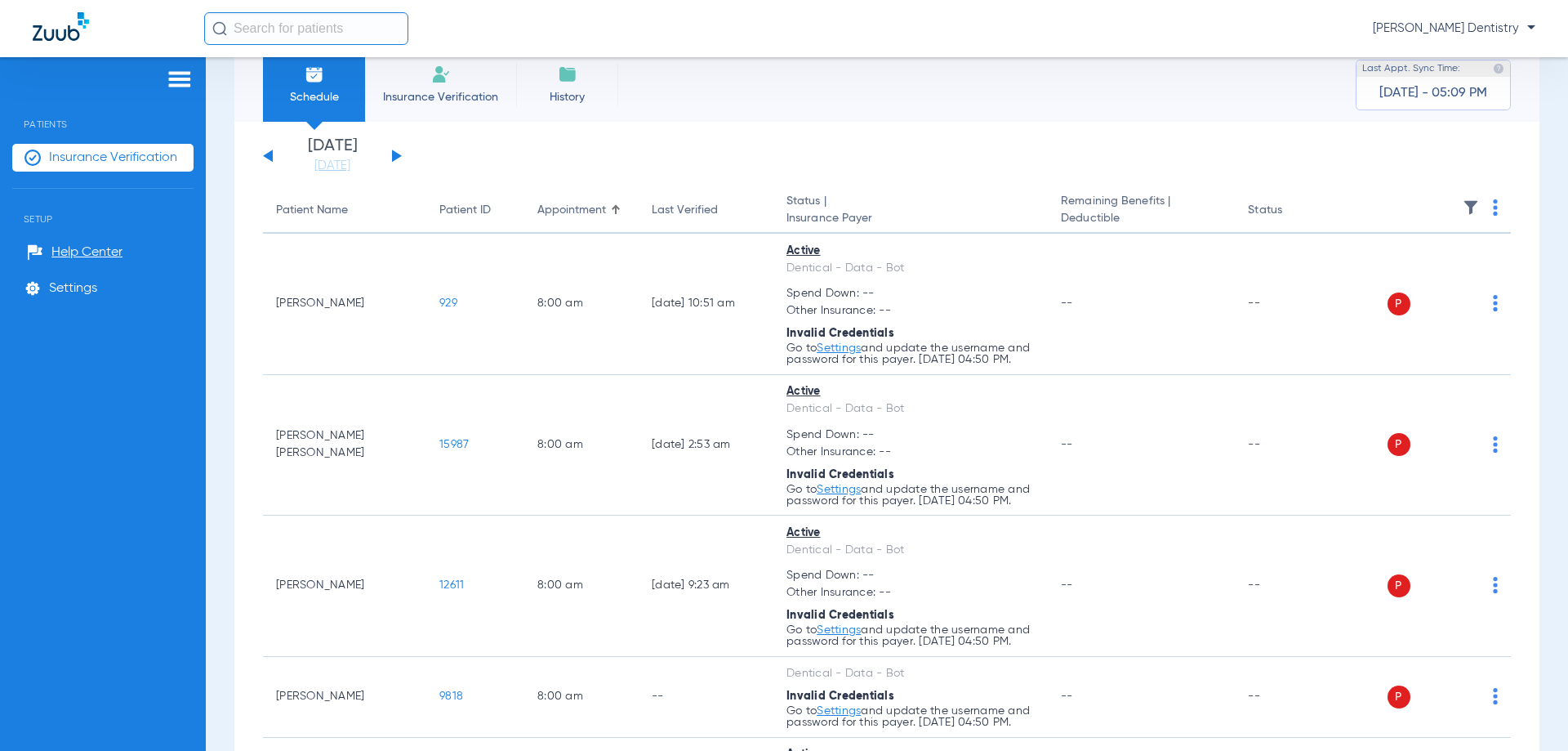
scroll to position [0, 0]
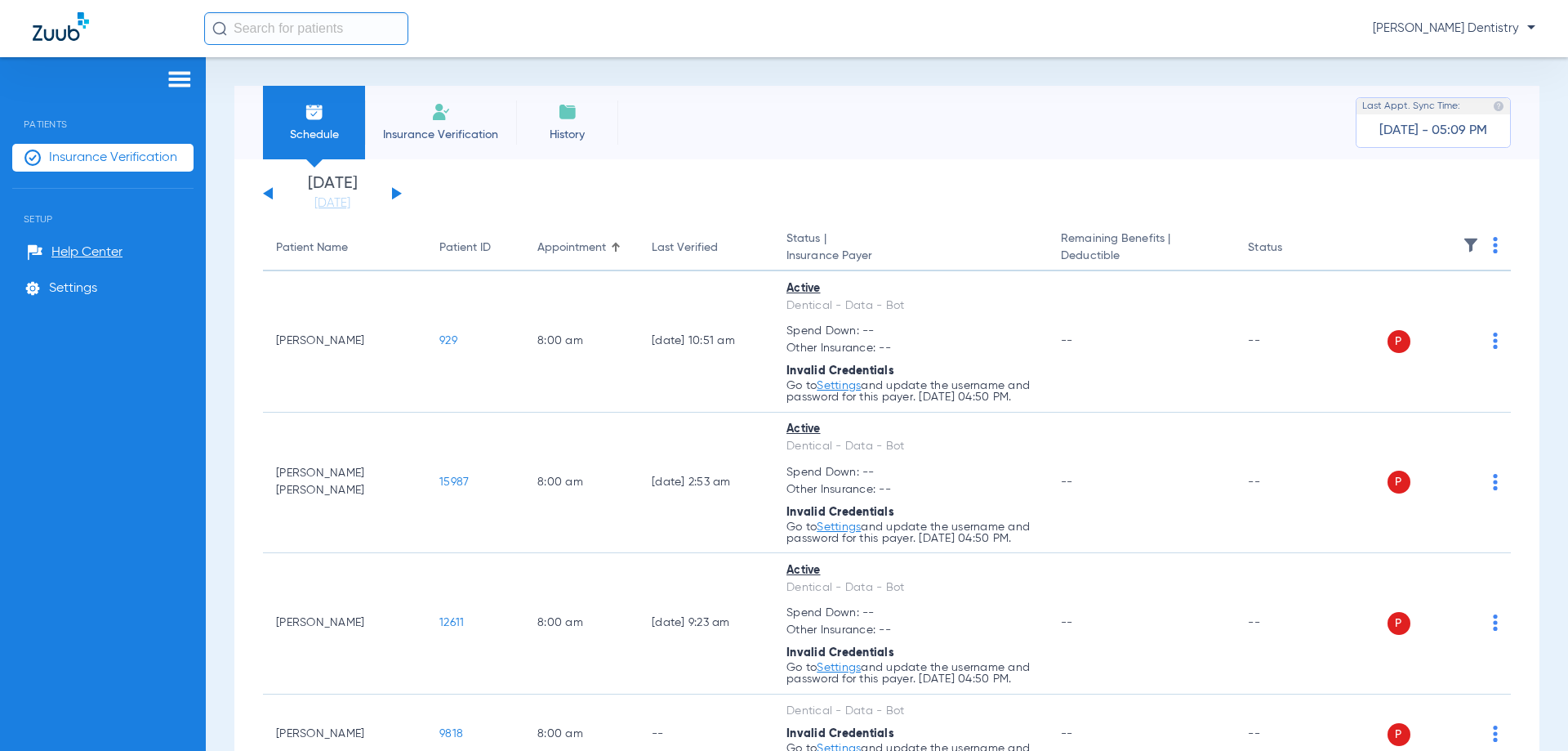
click at [1493, 241] on img at bounding box center [1495, 245] width 5 height 16
click at [1438, 317] on button "Verify All" at bounding box center [1422, 309] width 124 height 33
